Goal: Find specific page/section: Find specific page/section

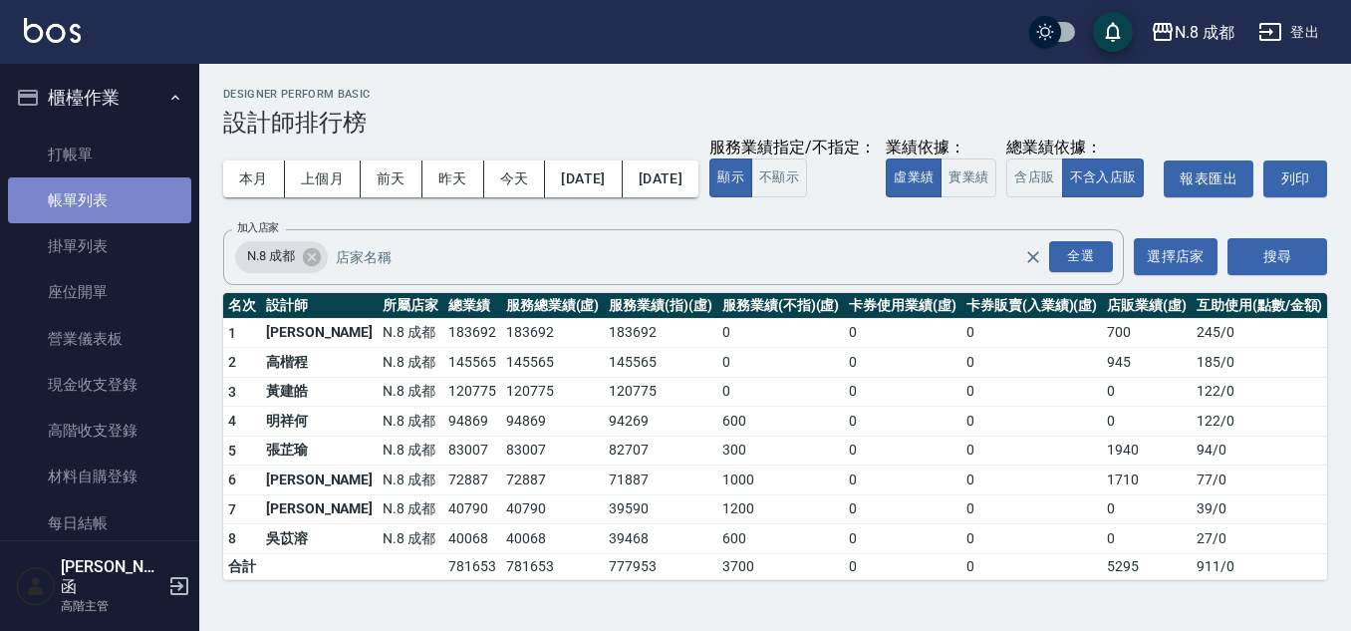
click at [144, 186] on link "帳單列表" at bounding box center [99, 200] width 183 height 46
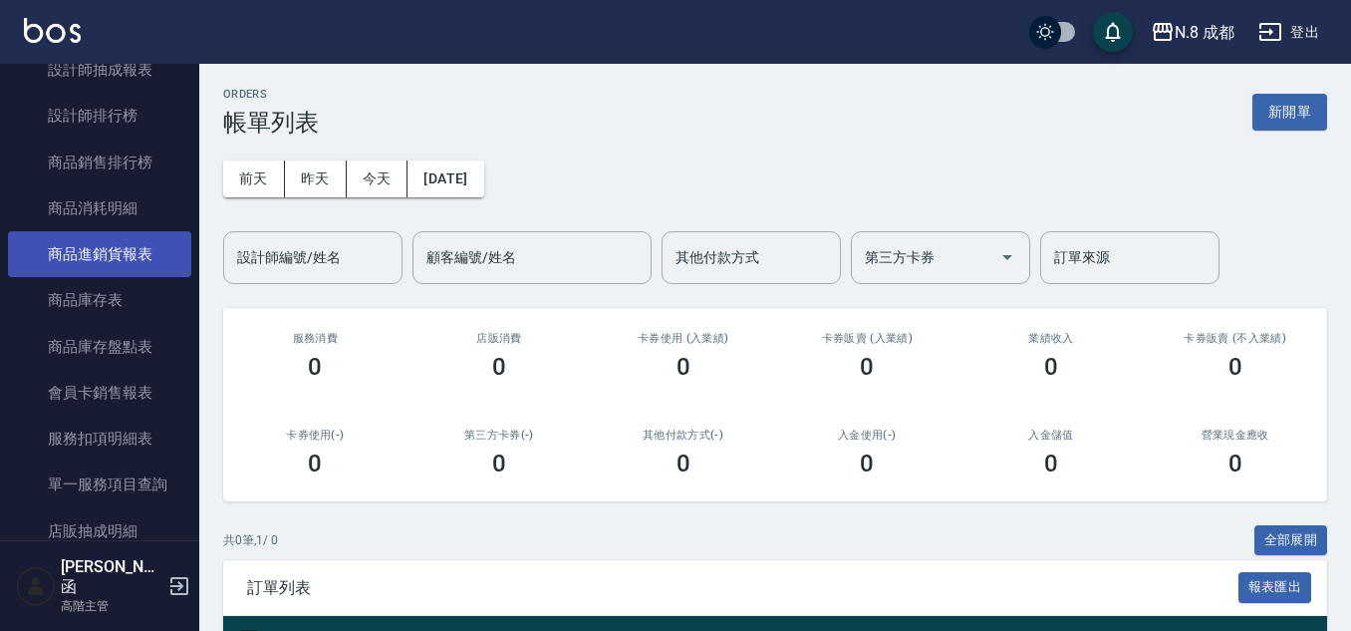
scroll to position [1594, 0]
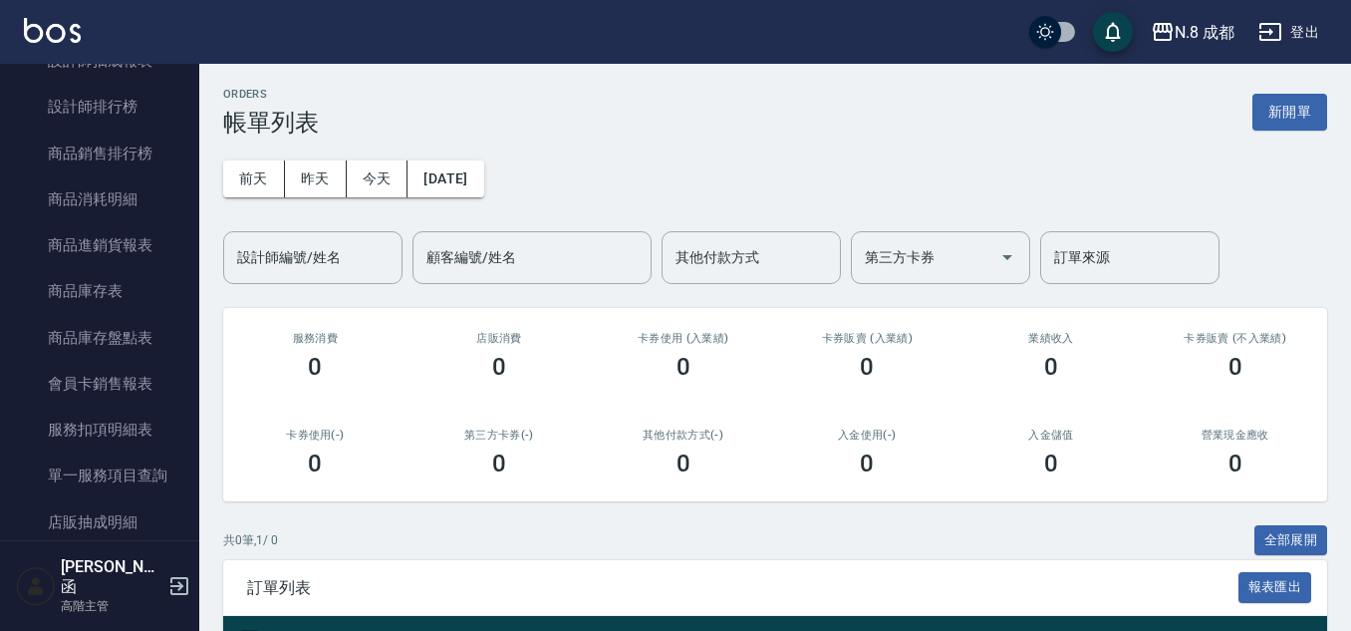
click at [155, 111] on link "設計師排行榜" at bounding box center [99, 107] width 183 height 46
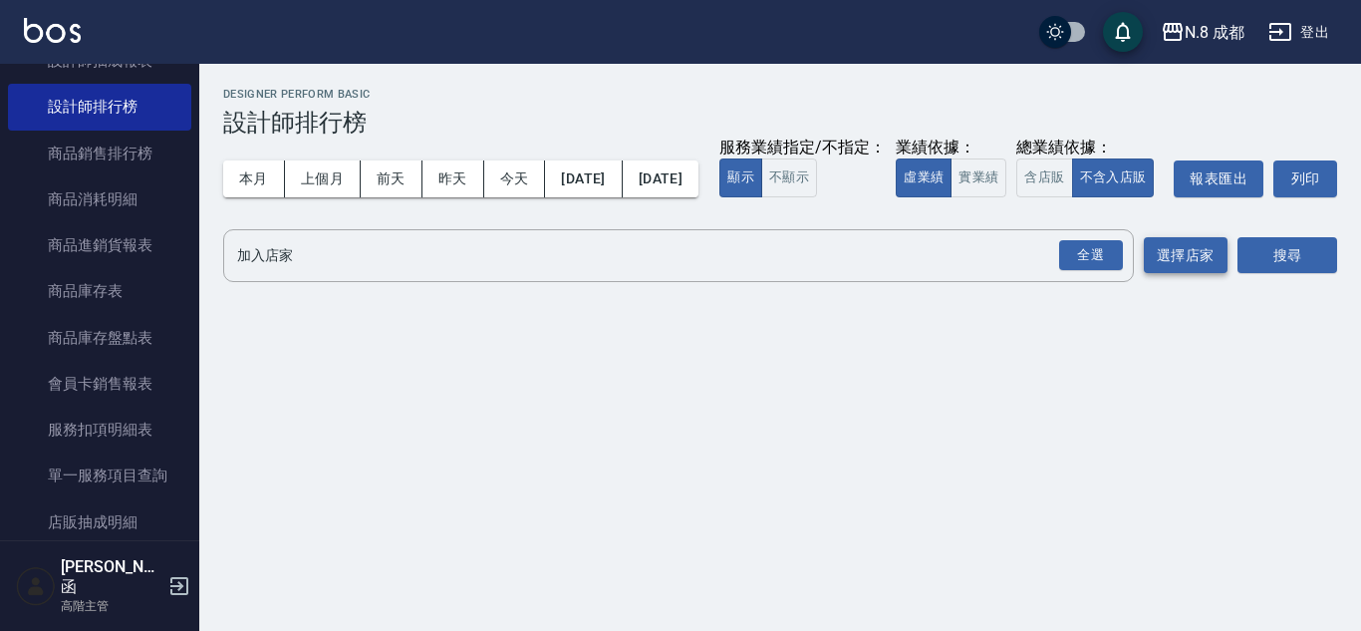
drag, startPoint x: 1081, startPoint y: 300, endPoint x: 1195, endPoint y: 303, distance: 113.6
click at [1082, 271] on div "全選" at bounding box center [1091, 255] width 64 height 31
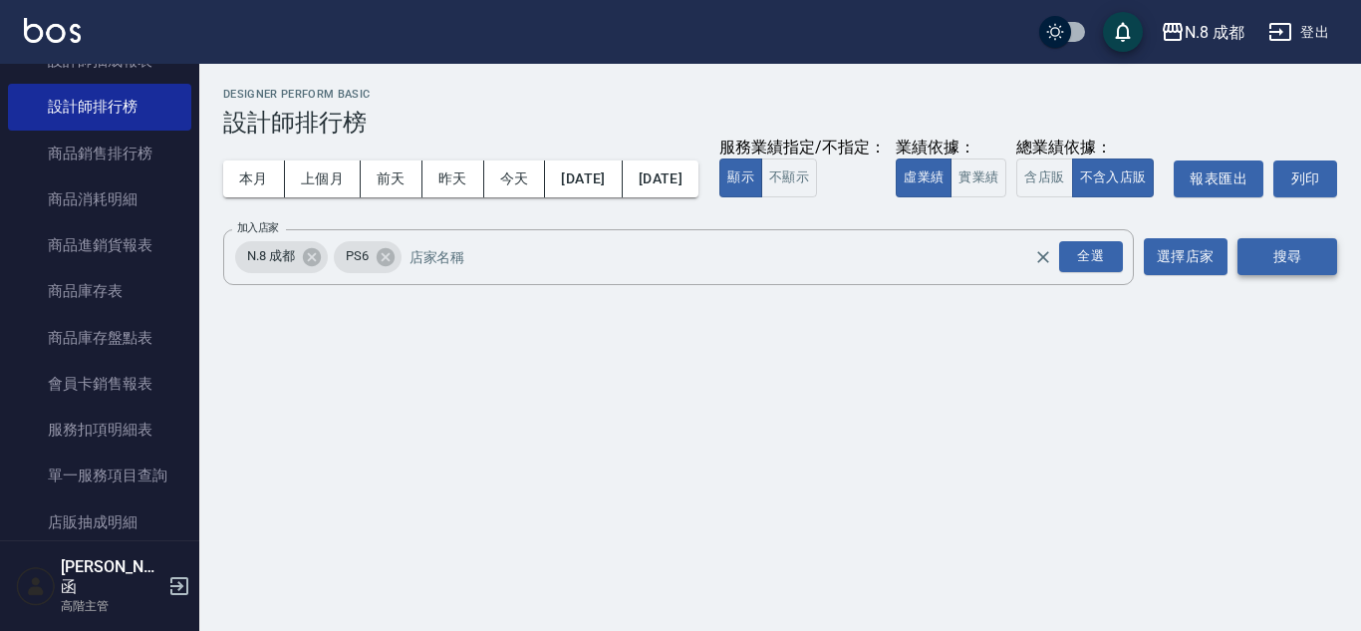
click at [1279, 275] on button "搜尋" at bounding box center [1287, 256] width 100 height 37
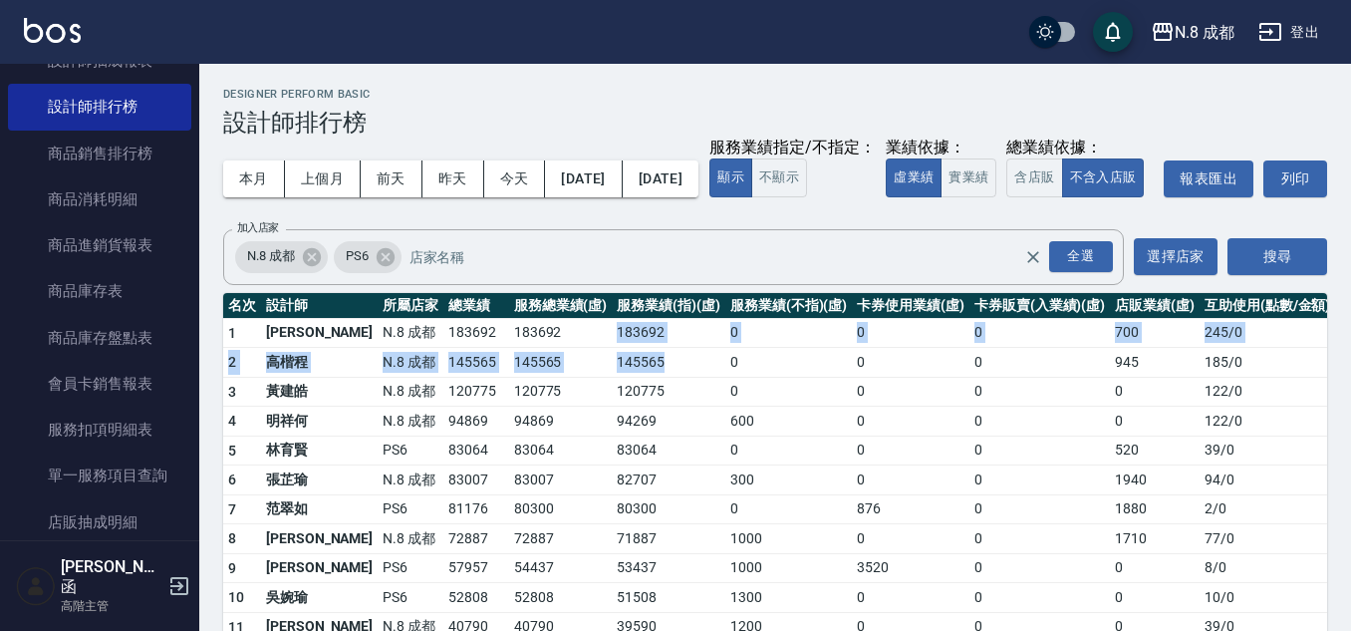
drag, startPoint x: 546, startPoint y: 385, endPoint x: 637, endPoint y: 399, distance: 91.7
click at [637, 399] on tbody "1 [PERSON_NAME]8 成都 183692 183692 183692 0 0 0 700 245 / 0 2 [PERSON_NAME]程 N.8…" at bounding box center [779, 595] width 1112 height 555
click at [637, 378] on td "145565" at bounding box center [669, 363] width 114 height 30
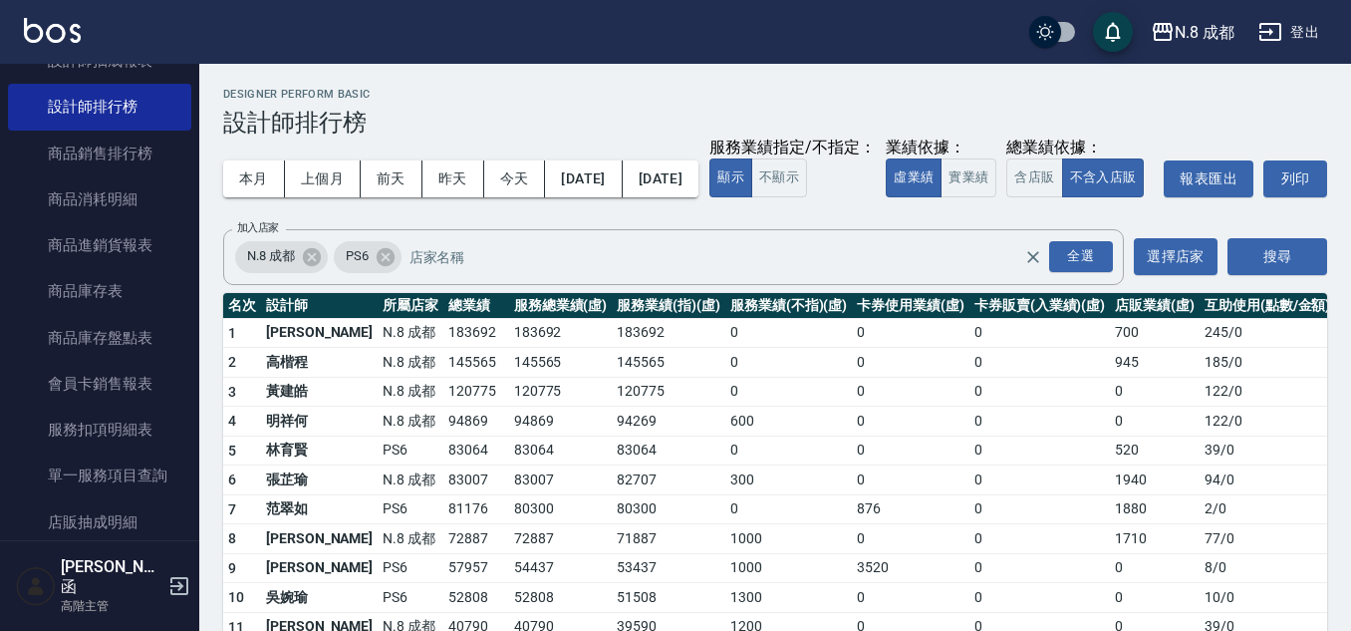
click at [637, 378] on td "145565" at bounding box center [669, 363] width 114 height 30
click at [615, 348] on td "183692" at bounding box center [669, 333] width 114 height 30
